Goal: Connect with others: Connect with others

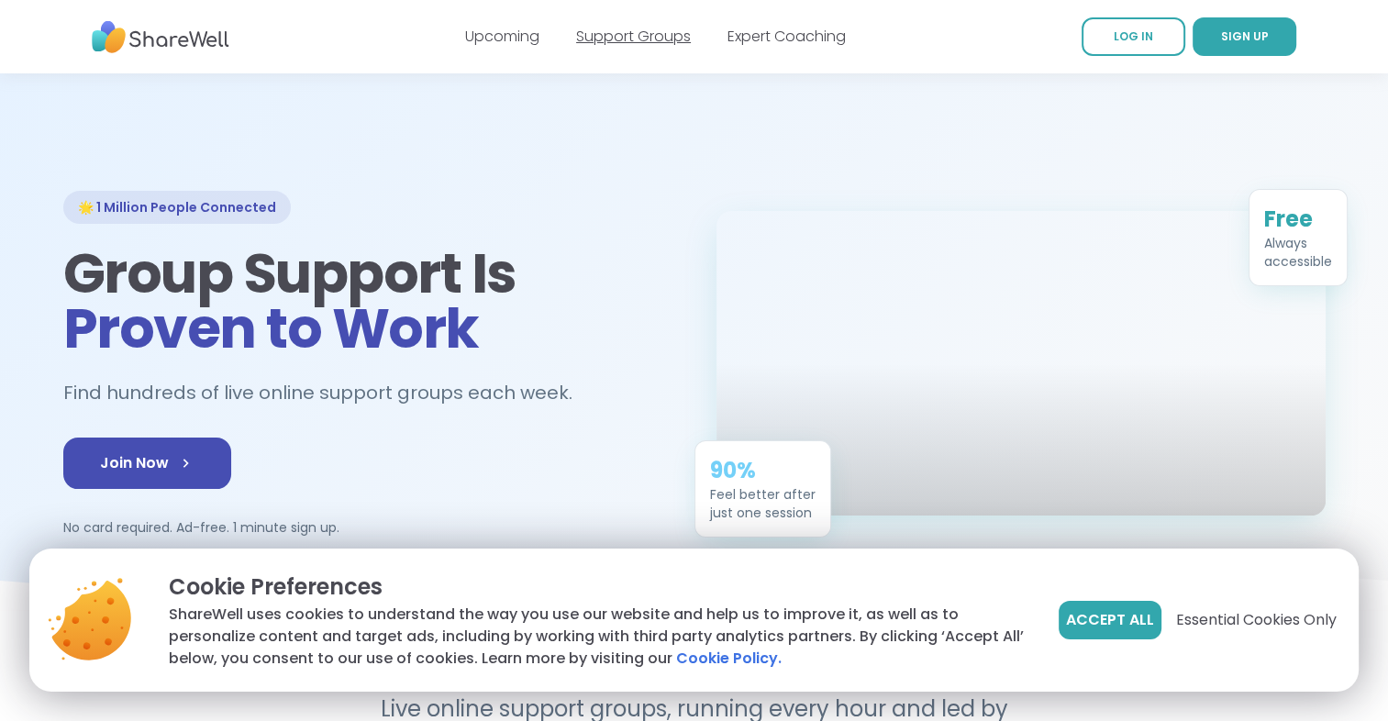
click at [647, 46] on link "Support Groups" at bounding box center [633, 36] width 115 height 21
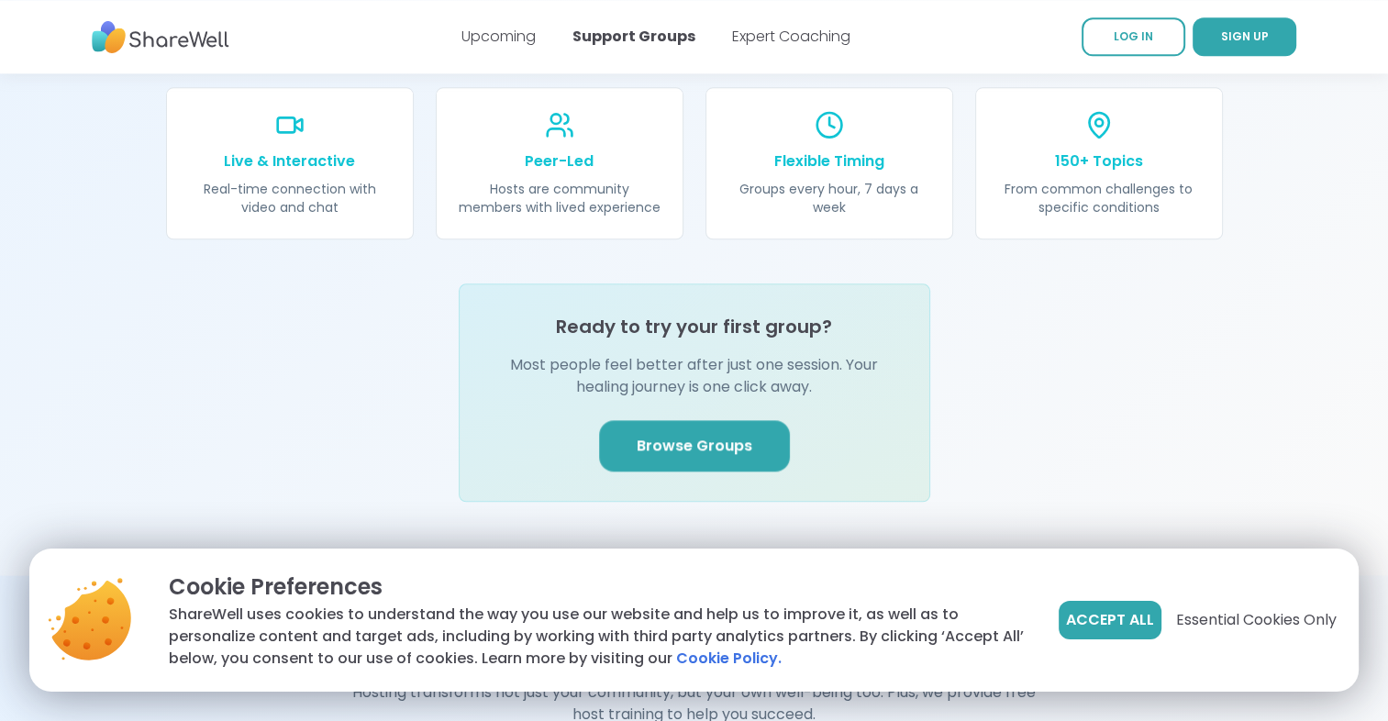
scroll to position [2097, 0]
click at [1101, 149] on p "150+ Topics" at bounding box center [1099, 160] width 202 height 22
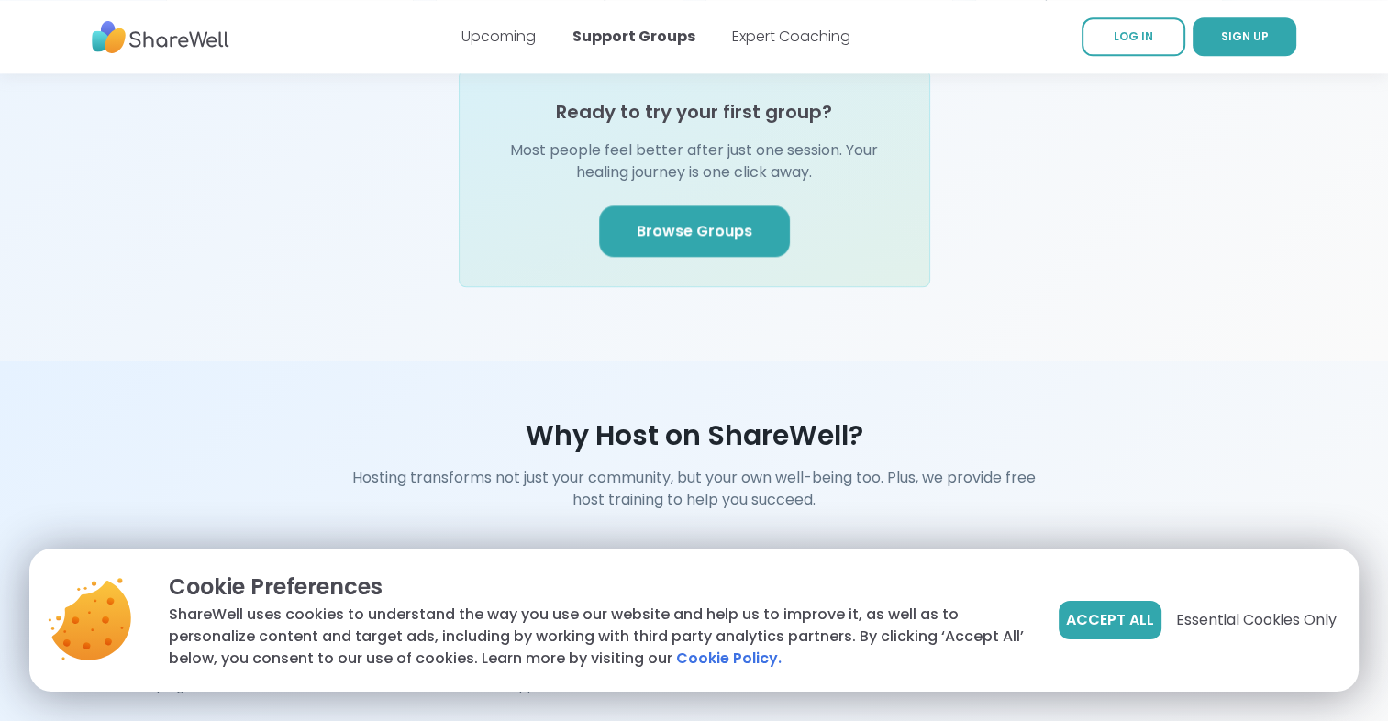
scroll to position [2307, 0]
click at [727, 207] on link "Browse Groups" at bounding box center [694, 232] width 191 height 51
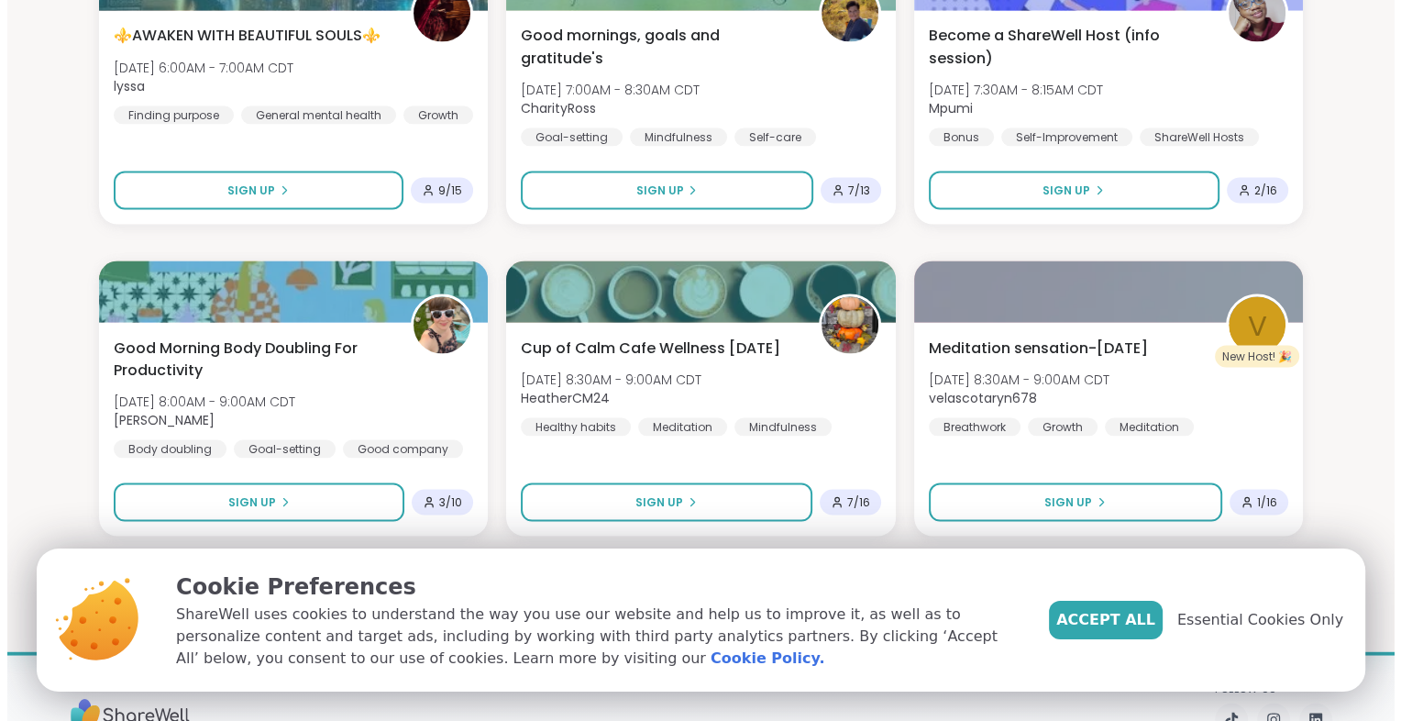
scroll to position [3758, 0]
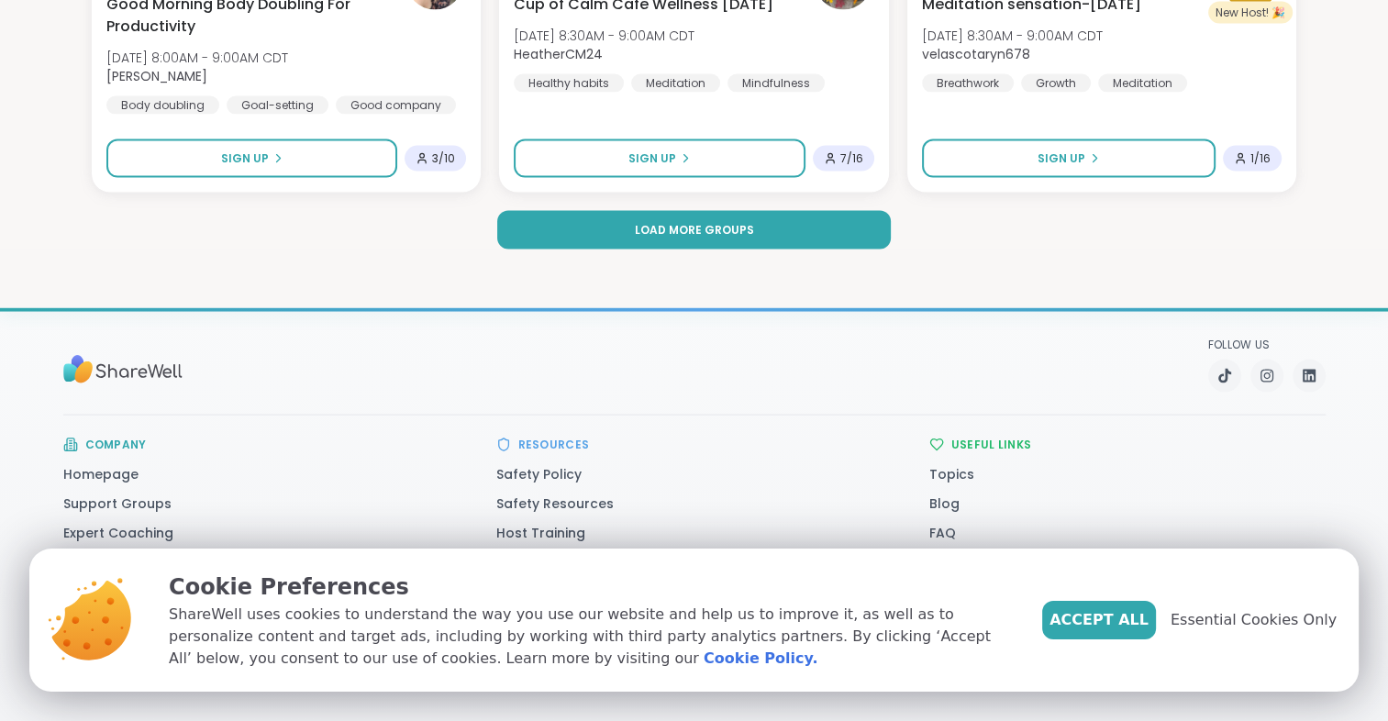
type input "**"
click at [689, 217] on button "Load more groups" at bounding box center [694, 230] width 394 height 39
click at [627, 244] on button "Load more groups" at bounding box center [694, 230] width 394 height 39
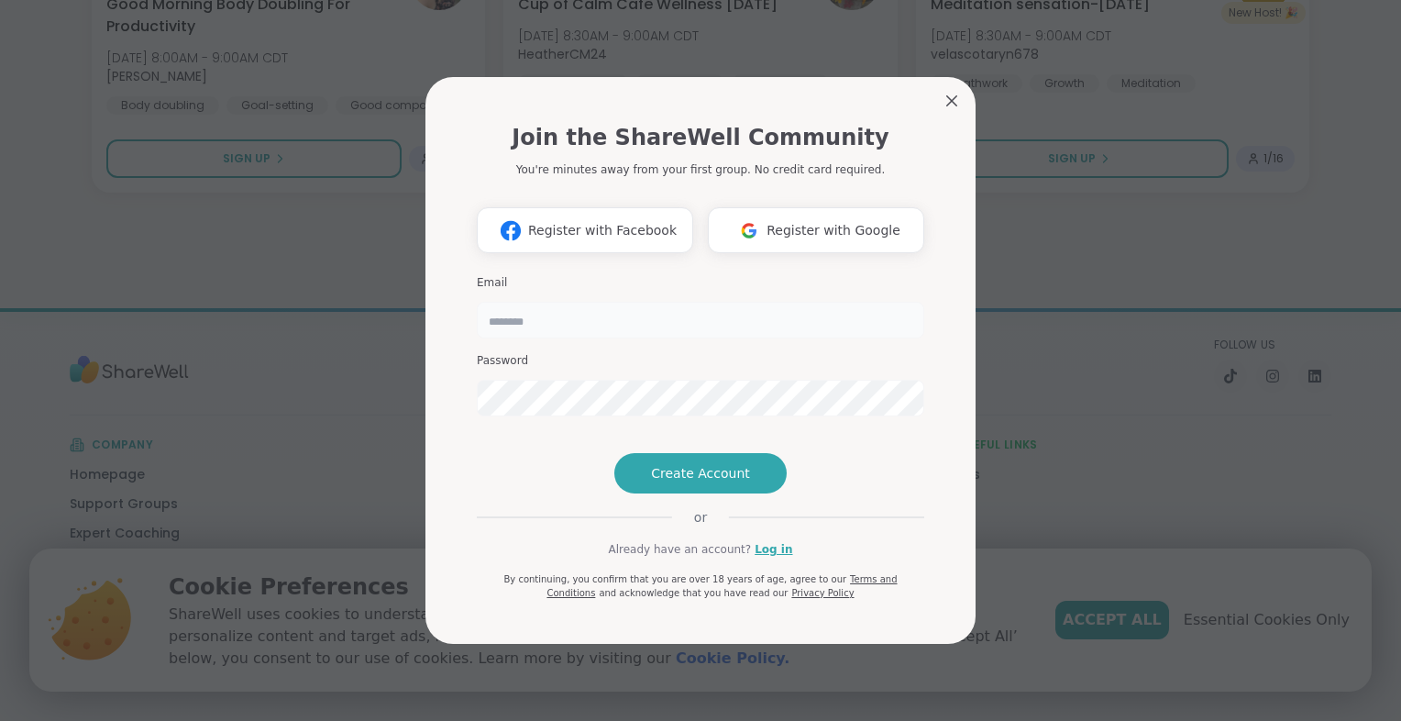
click at [642, 302] on input "email" at bounding box center [701, 320] width 448 height 37
type input "**********"
click at [756, 214] on img at bounding box center [749, 231] width 35 height 34
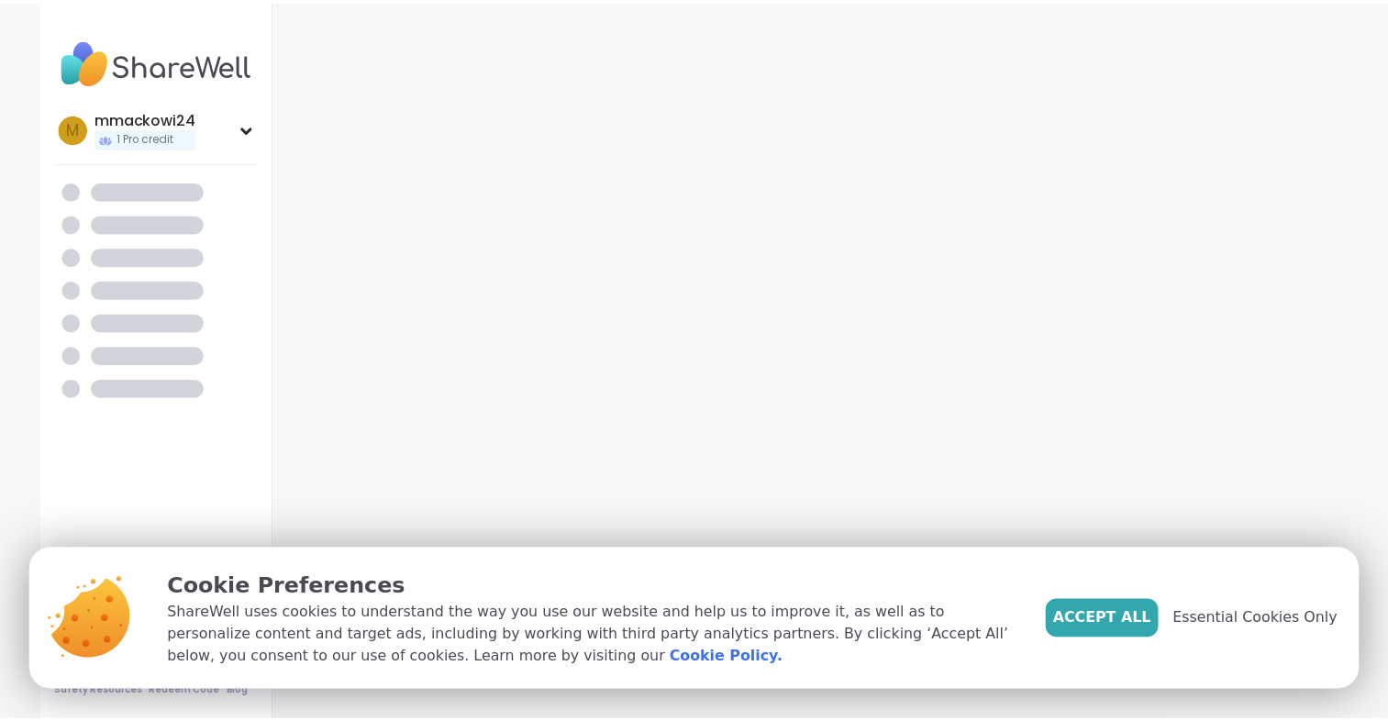
scroll to position [18, 0]
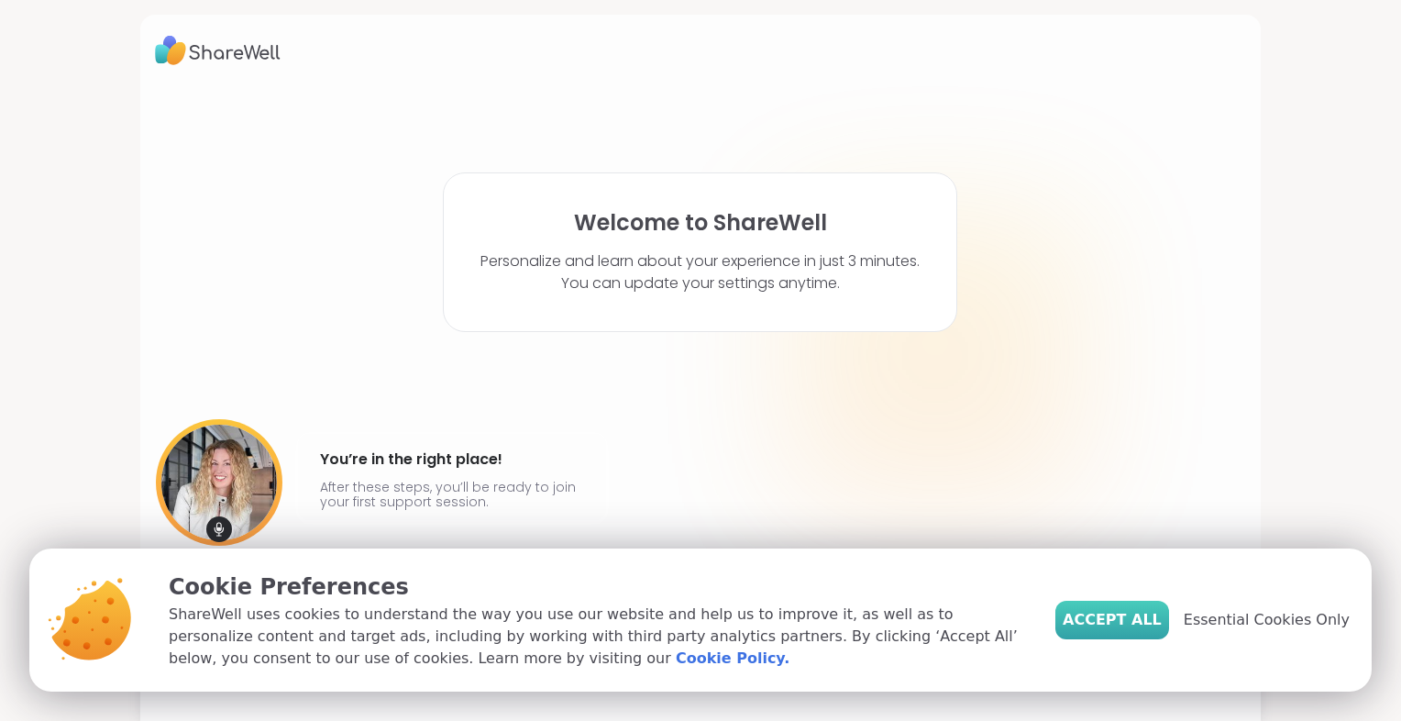
click at [1130, 606] on button "Accept All" at bounding box center [1113, 620] width 114 height 39
